Goal: Go to known website: Access a specific website the user already knows

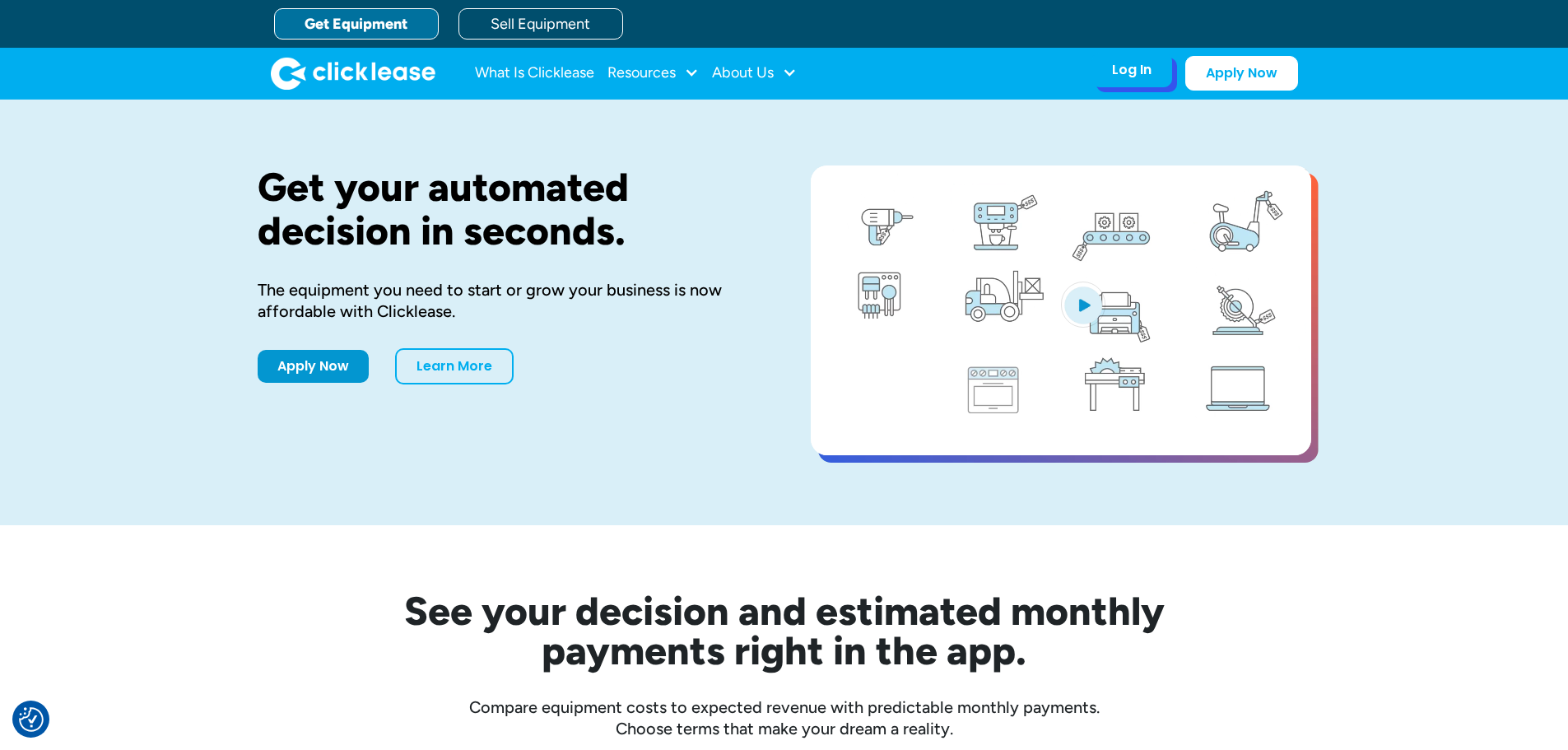
click at [1126, 76] on div "Log In" at bounding box center [1132, 70] width 40 height 17
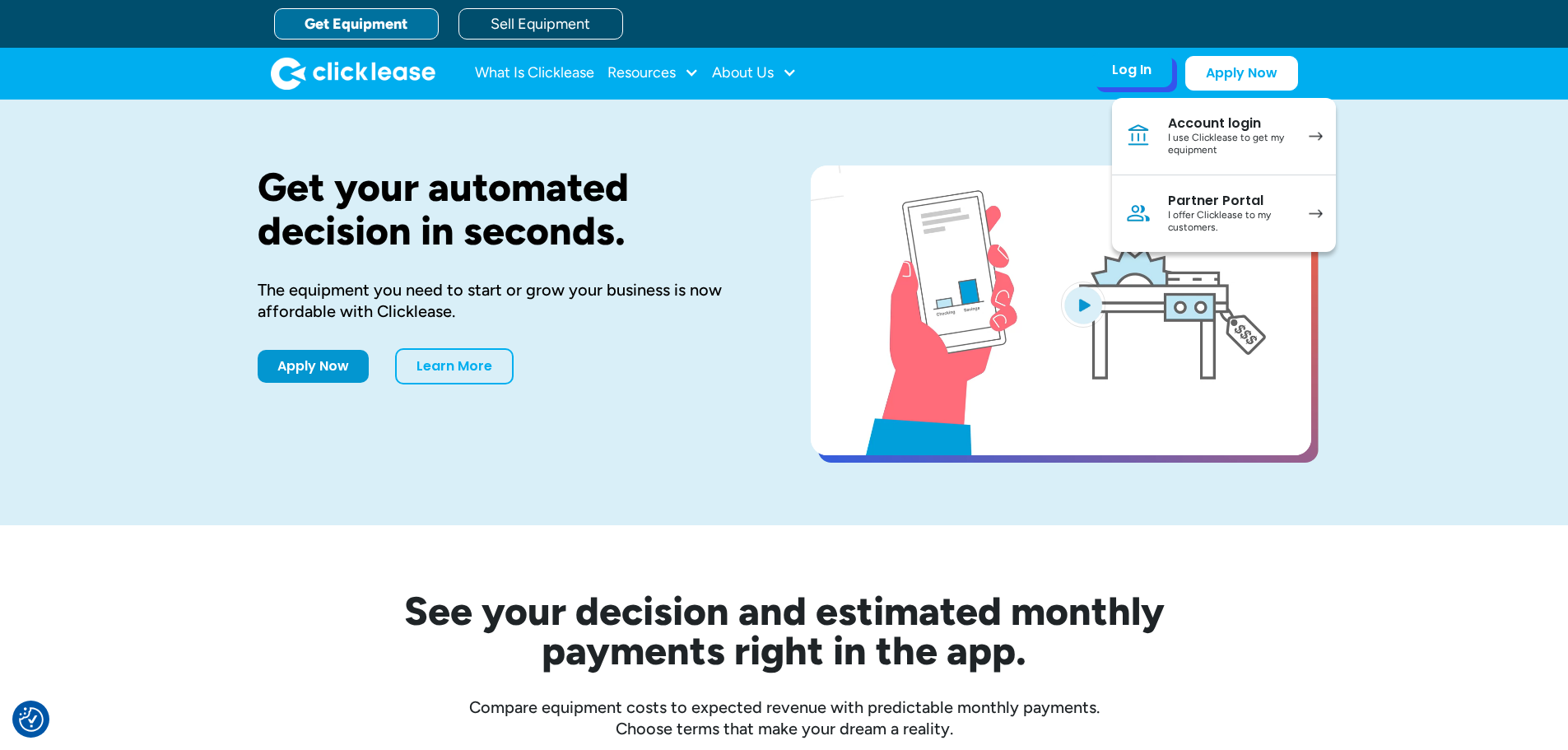
click at [1226, 141] on div "I use Clicklease to get my equipment" at bounding box center [1231, 144] width 124 height 26
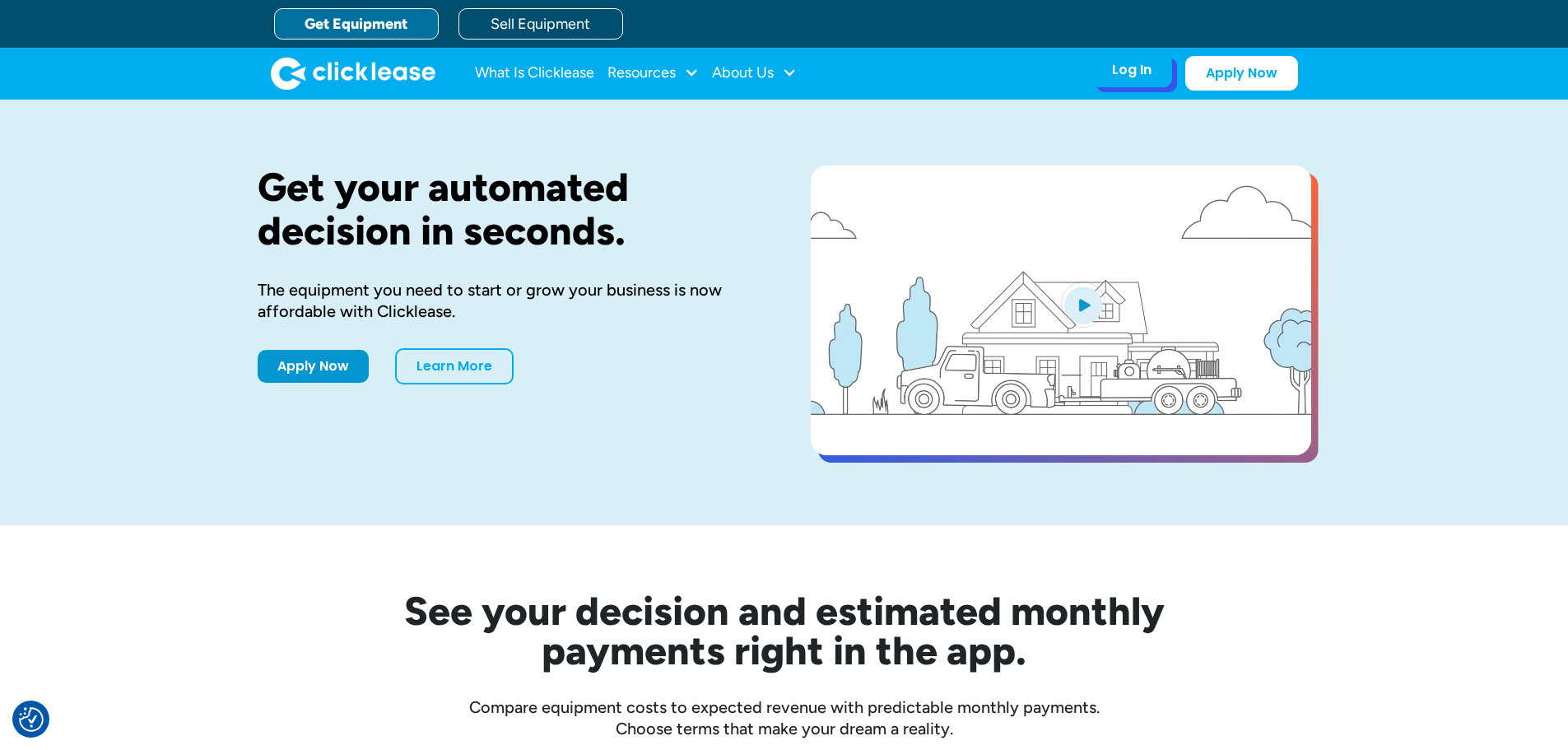
click at [1155, 66] on div "Log In Account login I use Clicklease to get my equipment Partner Portal I offe…" at bounding box center [1131, 69] width 81 height 35
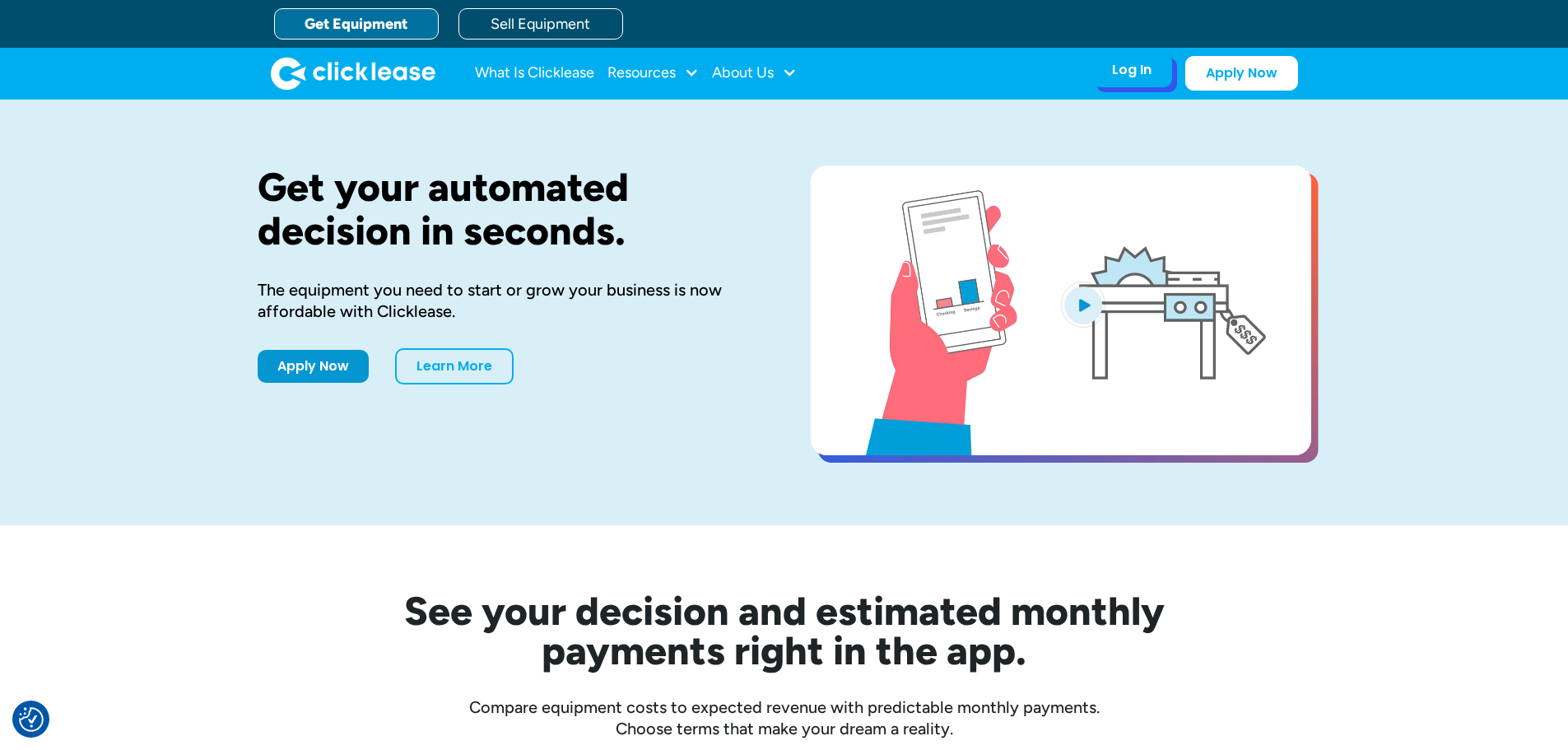
click at [1115, 62] on div "Log In" at bounding box center [1132, 70] width 40 height 17
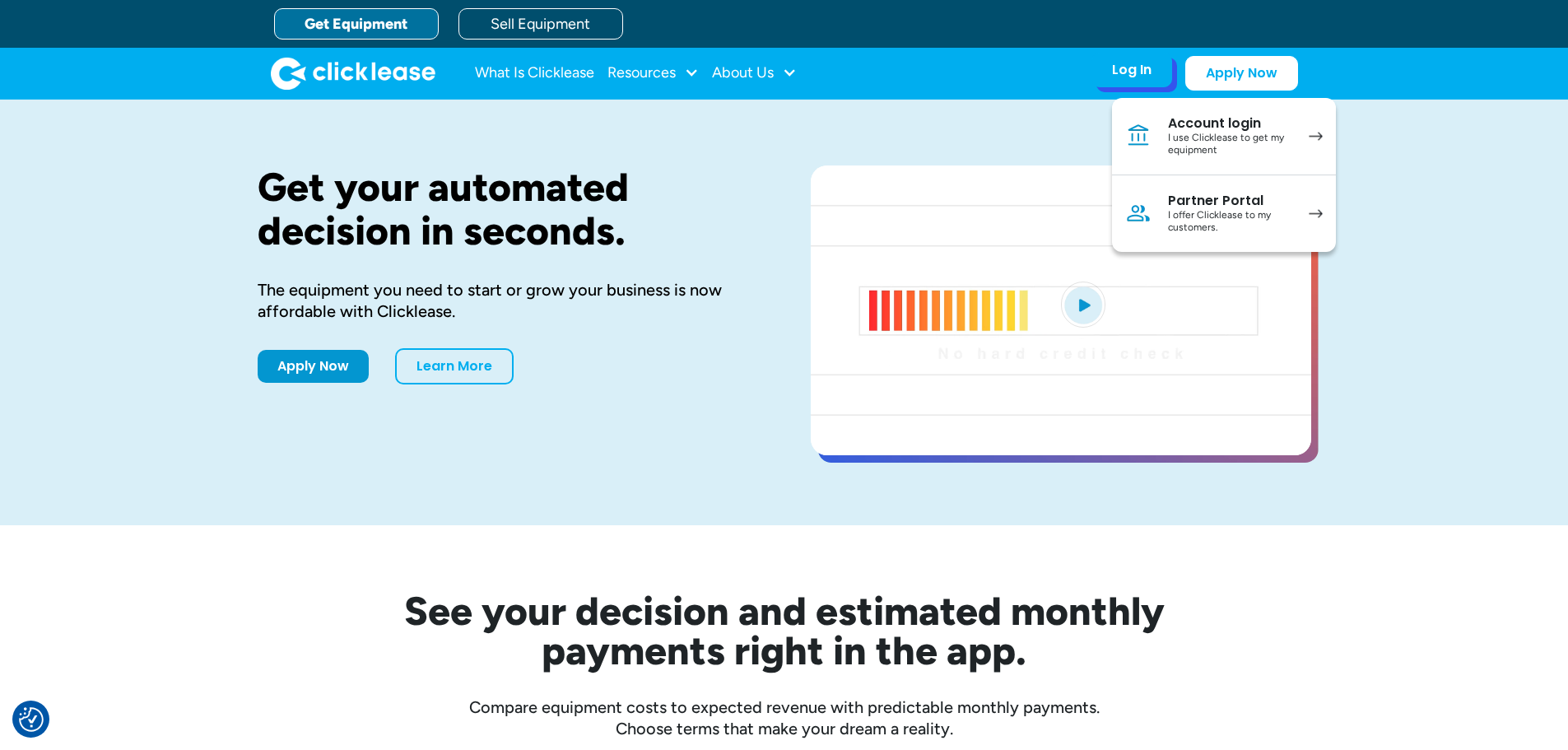
click at [1204, 213] on div "I offer Clicklease to my customers." at bounding box center [1231, 221] width 124 height 26
